Goal: Task Accomplishment & Management: Complete application form

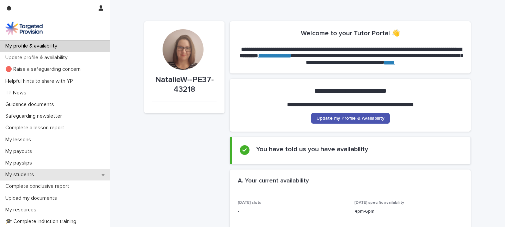
click at [76, 174] on div "My students" at bounding box center [55, 175] width 110 height 12
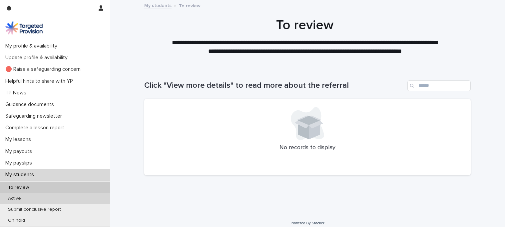
click at [75, 196] on div "Active" at bounding box center [55, 198] width 110 height 11
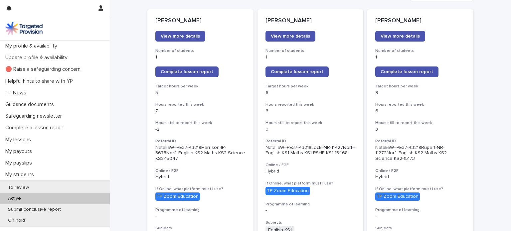
scroll to position [91, 0]
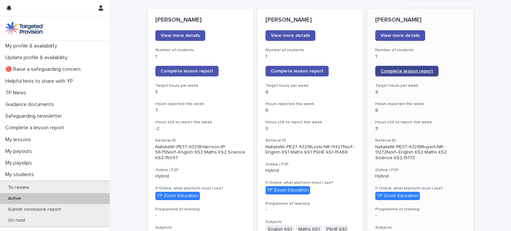
click at [382, 68] on link "Complete lesson report" at bounding box center [407, 71] width 63 height 11
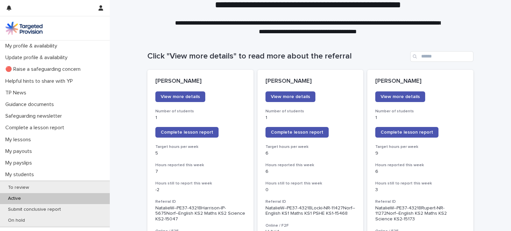
scroll to position [40, 0]
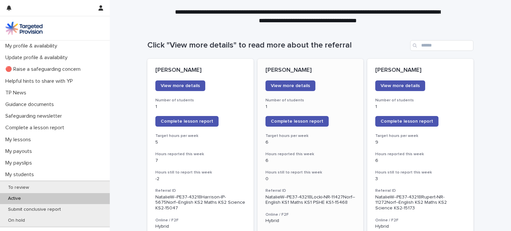
click at [291, 173] on h3 "Hours still to report this week" at bounding box center [311, 172] width 90 height 5
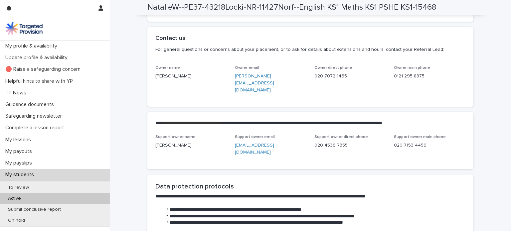
scroll to position [1611, 0]
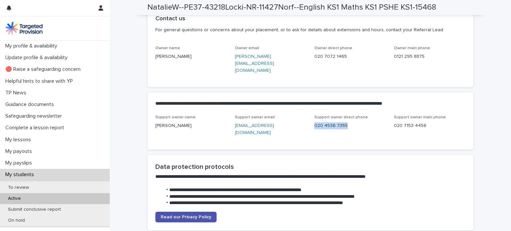
drag, startPoint x: 352, startPoint y: 156, endPoint x: 312, endPoint y: 155, distance: 40.0
click at [312, 142] on div "Support owner name [PERSON_NAME] Support owner email [EMAIL_ADDRESS][DOMAIN_NAM…" at bounding box center [310, 128] width 310 height 27
drag, startPoint x: 312, startPoint y: 155, endPoint x: 338, endPoint y: 148, distance: 27.5
click at [338, 142] on div "Support owner name [PERSON_NAME] Support owner email [EMAIL_ADDRESS][DOMAIN_NAM…" at bounding box center [310, 128] width 310 height 27
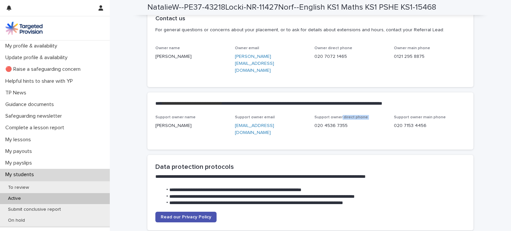
click at [338, 135] on div "Support owner direct phone [PHONE_NUMBER]" at bounding box center [351, 125] width 72 height 20
drag, startPoint x: 304, startPoint y: 154, endPoint x: 233, endPoint y: 152, distance: 70.9
click at [233, 142] on div "Support owner name [PERSON_NAME] Support owner email [EMAIL_ADDRESS][DOMAIN_NAM…" at bounding box center [310, 128] width 310 height 27
copy link "[EMAIL_ADDRESS][DOMAIN_NAME]"
click at [185, 88] on div "Owner name [PERSON_NAME] Owner email [PERSON_NAME][EMAIL_ADDRESS][DOMAIN_NAME] …" at bounding box center [310, 67] width 326 height 42
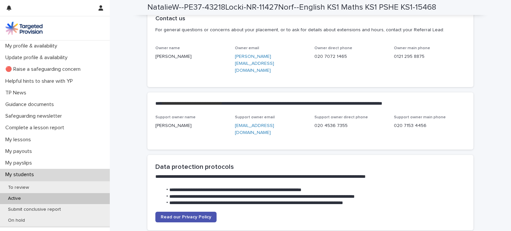
click at [72, 201] on div "Active" at bounding box center [55, 198] width 110 height 11
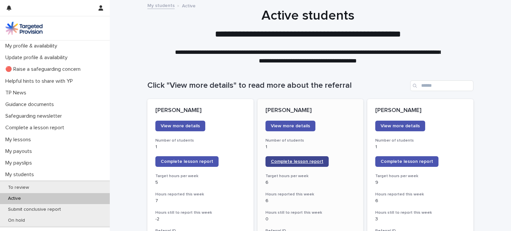
click at [297, 157] on link "Complete lesson report" at bounding box center [297, 161] width 63 height 11
